Goal: Task Accomplishment & Management: Manage account settings

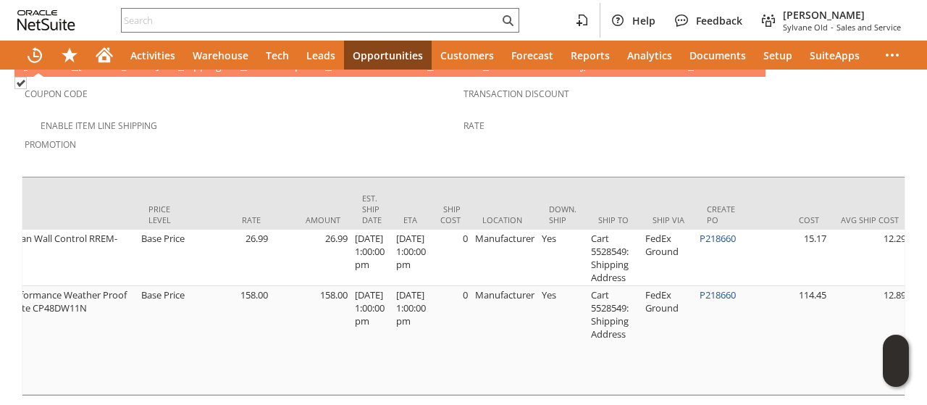
scroll to position [0, 808]
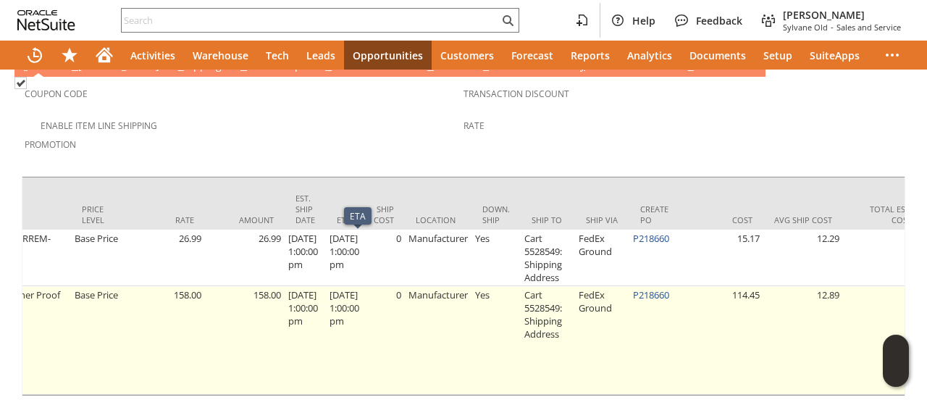
drag, startPoint x: 377, startPoint y: 338, endPoint x: 435, endPoint y: 330, distance: 58.6
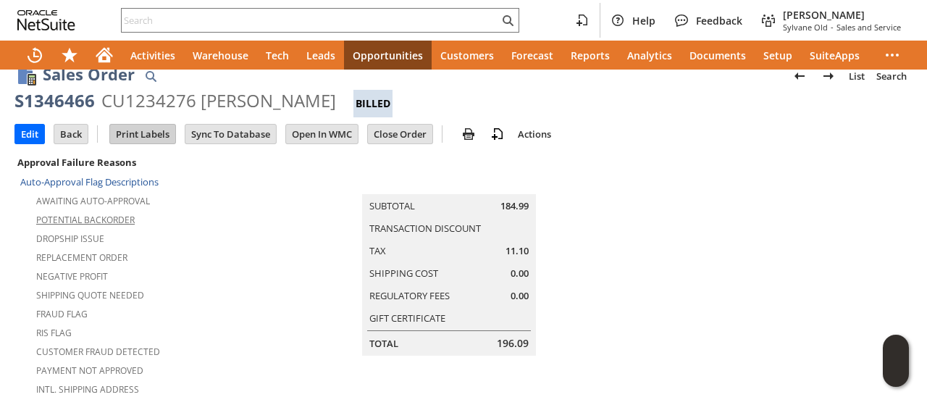
scroll to position [0, 0]
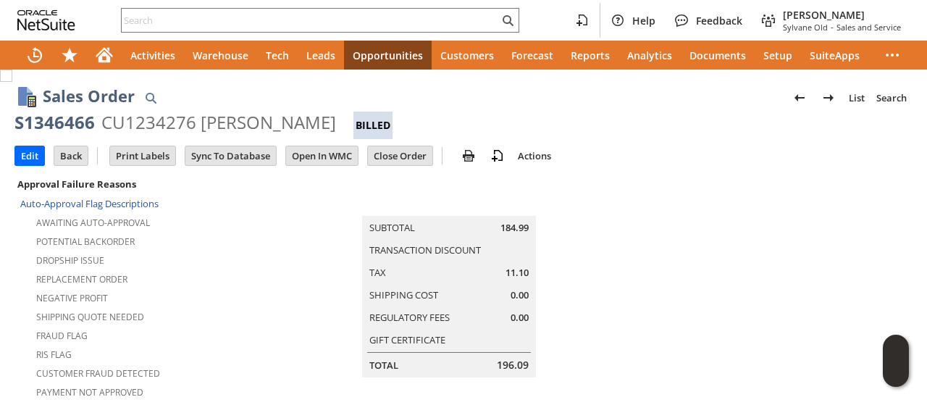
click at [75, 121] on div "S1346466" at bounding box center [54, 122] width 80 height 23
click at [70, 122] on div "S1346466" at bounding box center [54, 122] width 80 height 23
click at [68, 122] on div "S1346466" at bounding box center [54, 122] width 80 height 23
drag, startPoint x: 68, startPoint y: 122, endPoint x: 267, endPoint y: 125, distance: 199.2
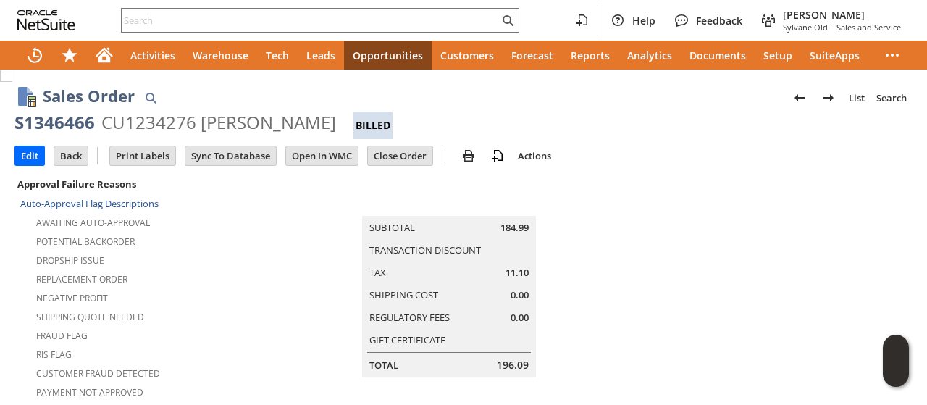
click at [267, 126] on div "S1346466 CU1234276 Donna Harrison Billed" at bounding box center [463, 125] width 898 height 28
copy div "S1346466 CU1234276 Donna Harrison"
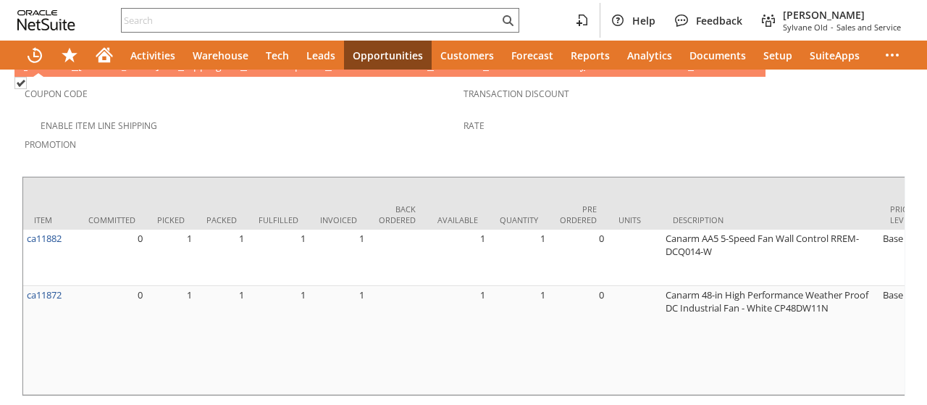
scroll to position [0, 999]
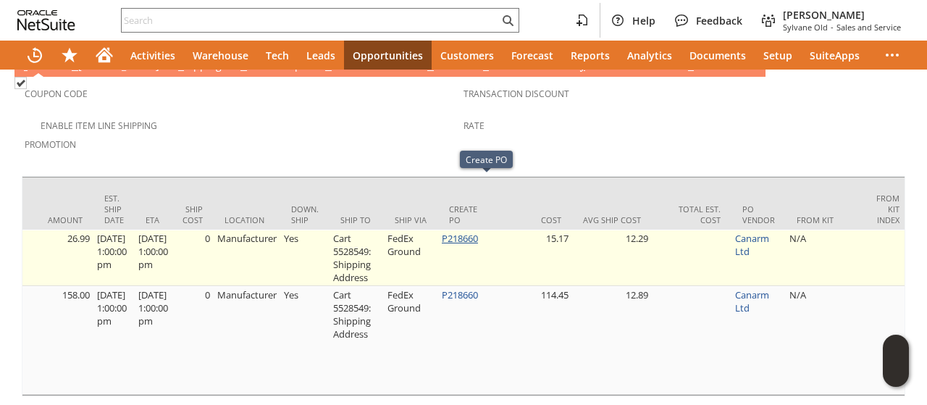
click at [478, 232] on link "P218660" at bounding box center [460, 238] width 36 height 13
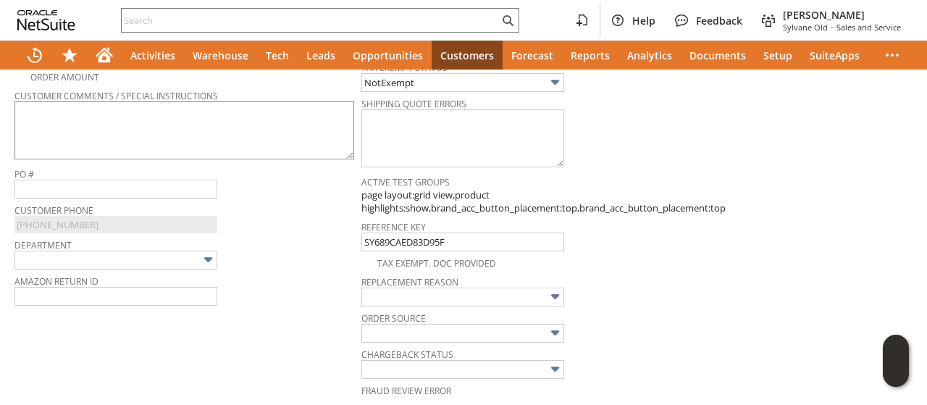
scroll to position [360, 0]
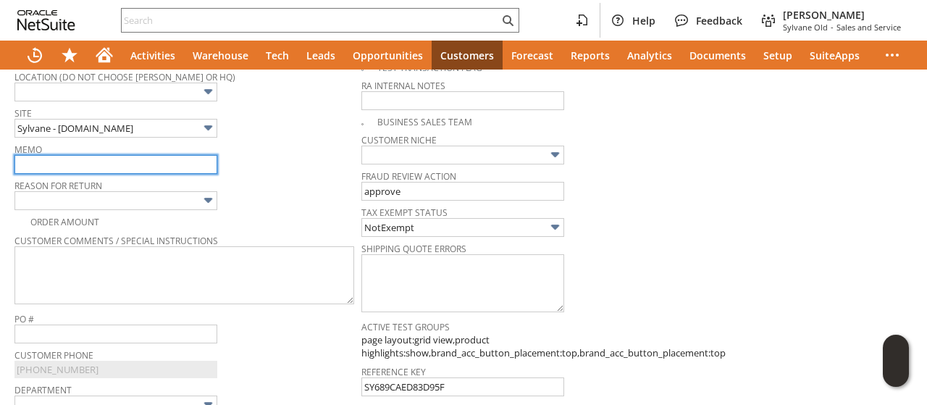
click at [117, 159] on input "text" at bounding box center [115, 164] width 203 height 19
type input "wont fit for application, still in box. will be restocking fee per canarm"
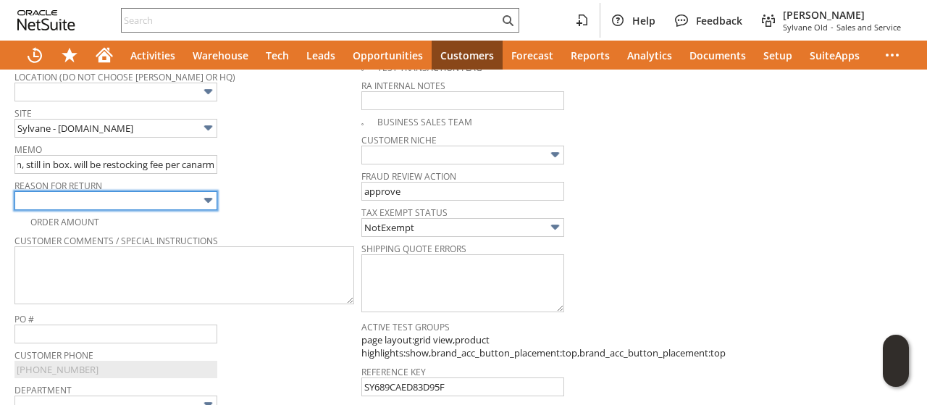
click at [133, 191] on input "text" at bounding box center [115, 200] width 203 height 19
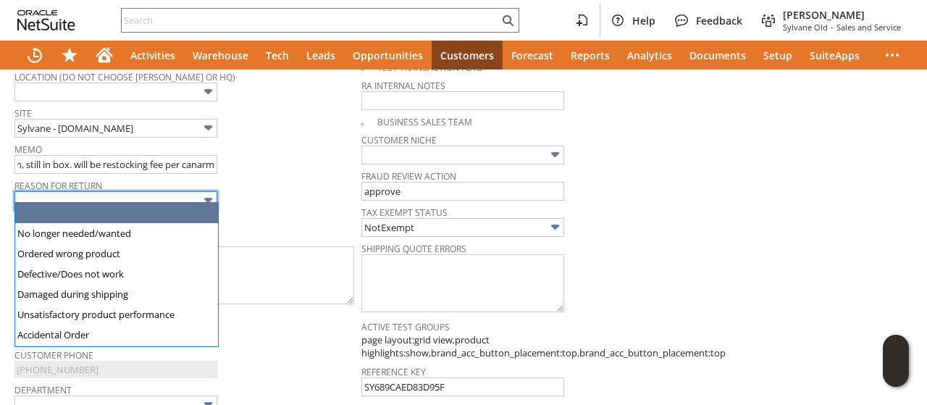
scroll to position [0, 0]
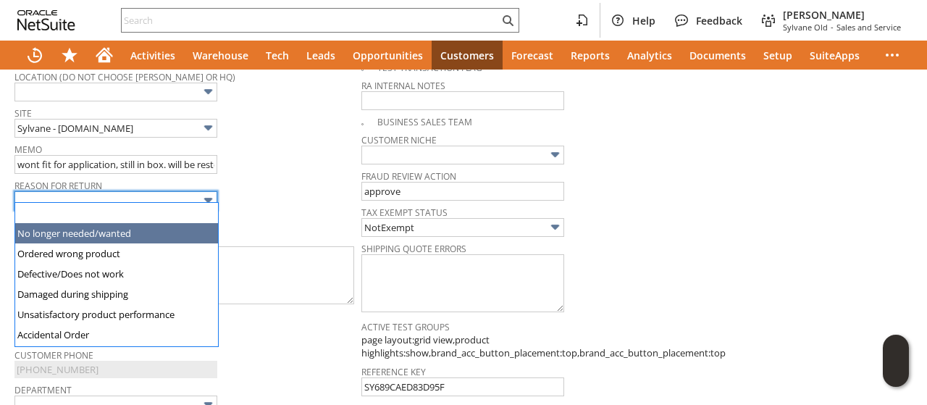
type input "No longer needed/wanted"
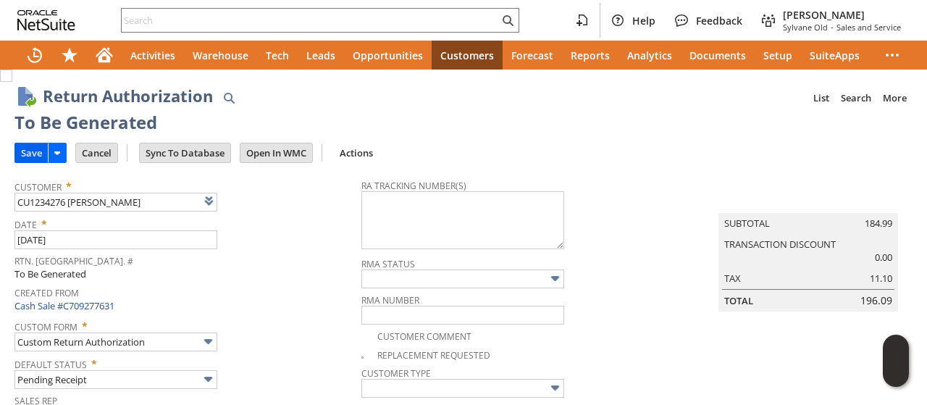
click at [33, 151] on input "Save" at bounding box center [31, 152] width 33 height 19
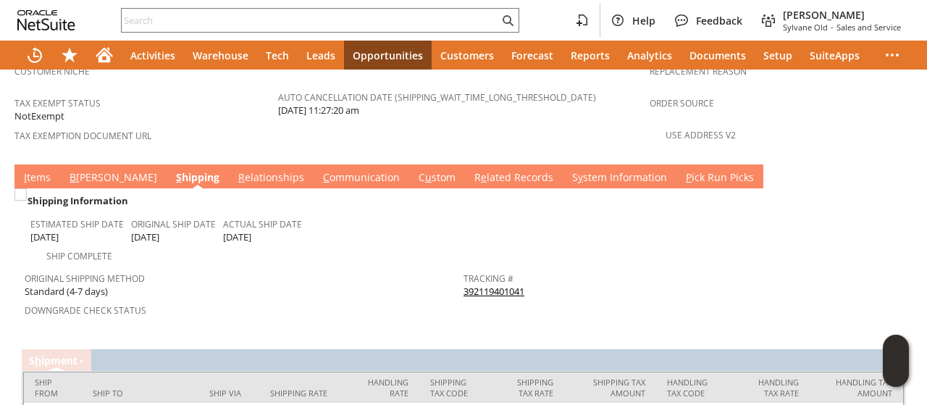
click at [502, 285] on link "392119401041" at bounding box center [493, 291] width 61 height 13
click at [26, 170] on span "I" at bounding box center [25, 177] width 3 height 14
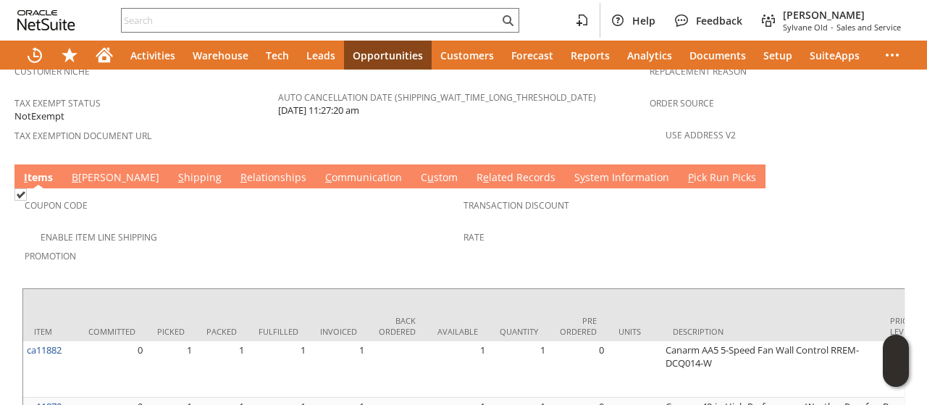
scroll to position [1157, 0]
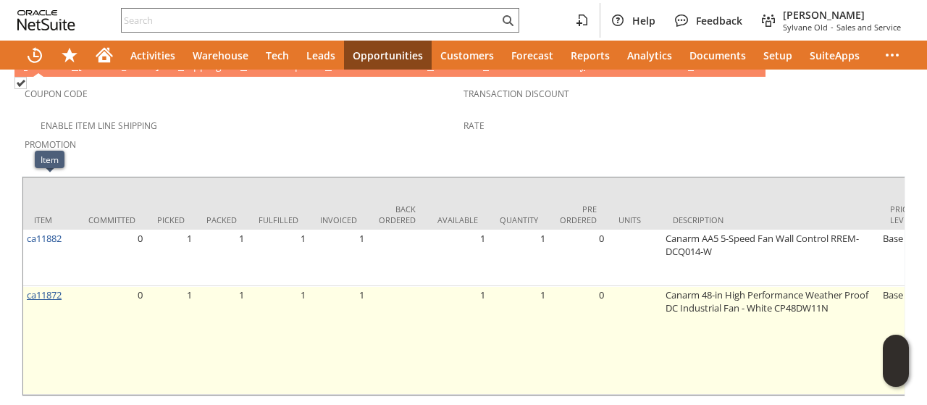
click at [45, 288] on link "ca11872" at bounding box center [44, 294] width 35 height 13
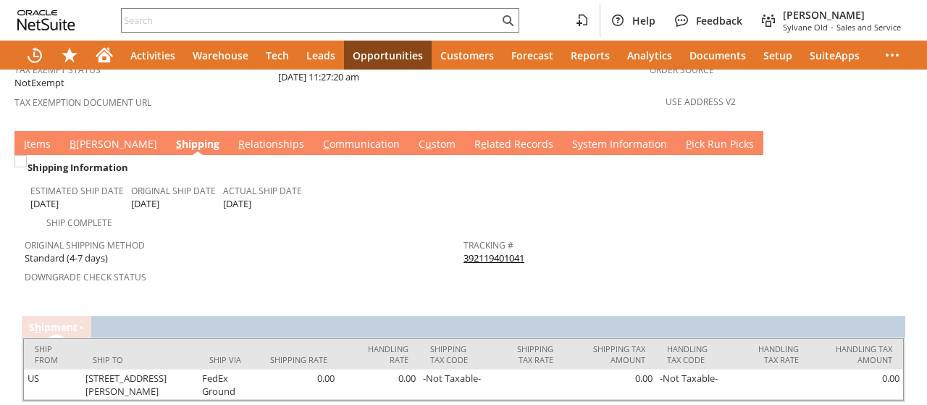
click at [472, 251] on link "392119401041" at bounding box center [493, 257] width 61 height 13
click at [39, 137] on link "I tems" at bounding box center [37, 145] width 34 height 16
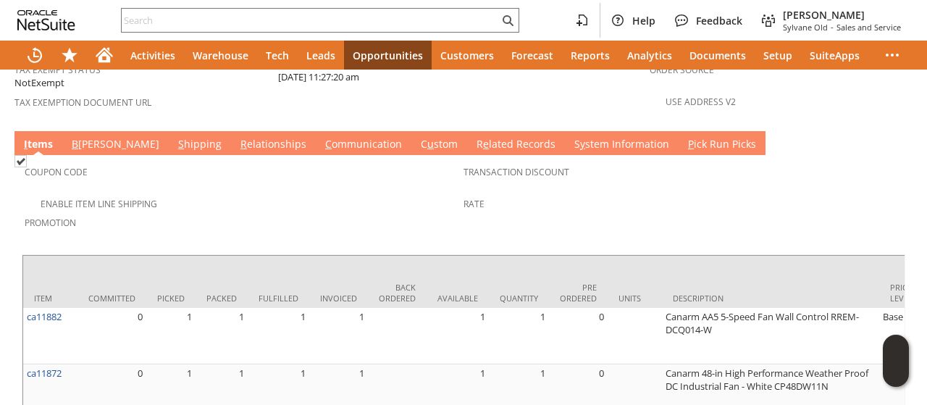
click at [39, 137] on link "I tems" at bounding box center [38, 145] width 36 height 16
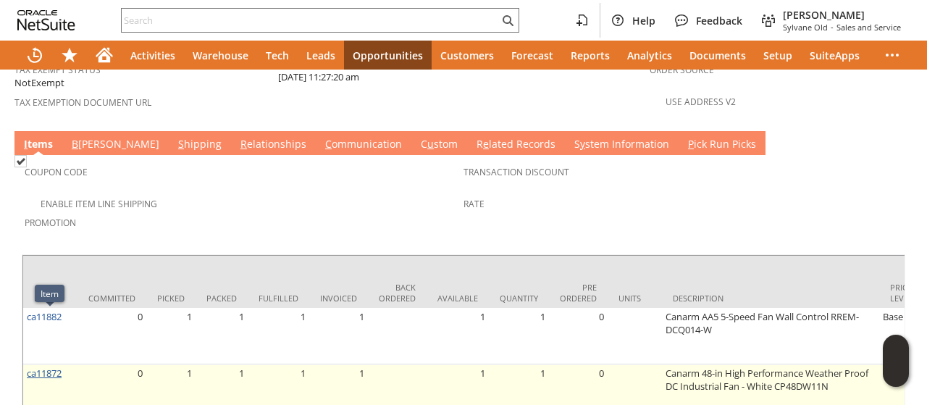
click at [38, 366] on link "ca11872" at bounding box center [44, 372] width 35 height 13
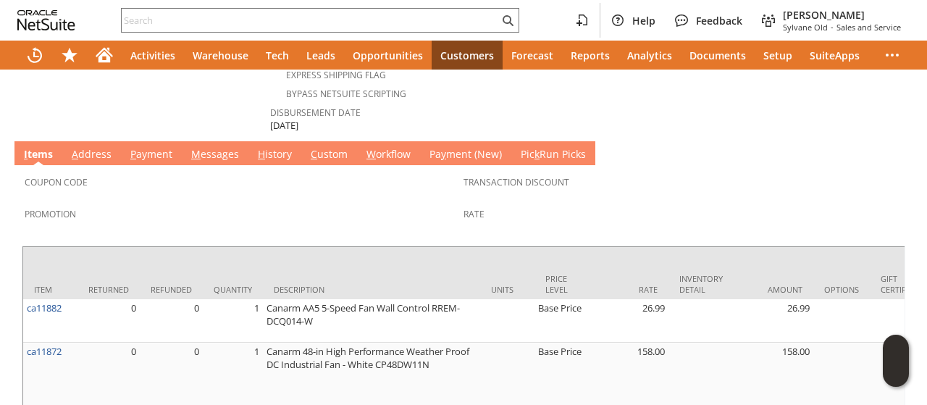
scroll to position [684, 0]
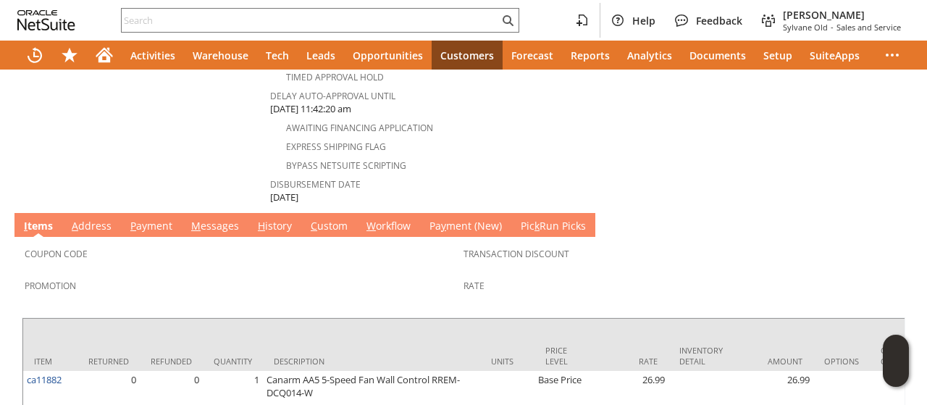
click at [226, 219] on link "M essages" at bounding box center [215, 227] width 55 height 16
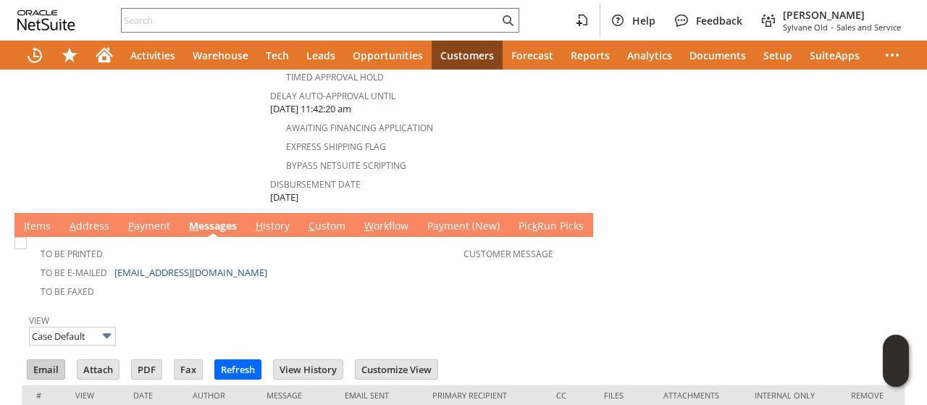
scroll to position [0, 0]
click at [46, 360] on input "Email" at bounding box center [46, 369] width 37 height 19
click at [609, 117] on div "Awaiting Financing Application" at bounding box center [456, 125] width 372 height 17
